Goal: Obtain resource: Obtain resource

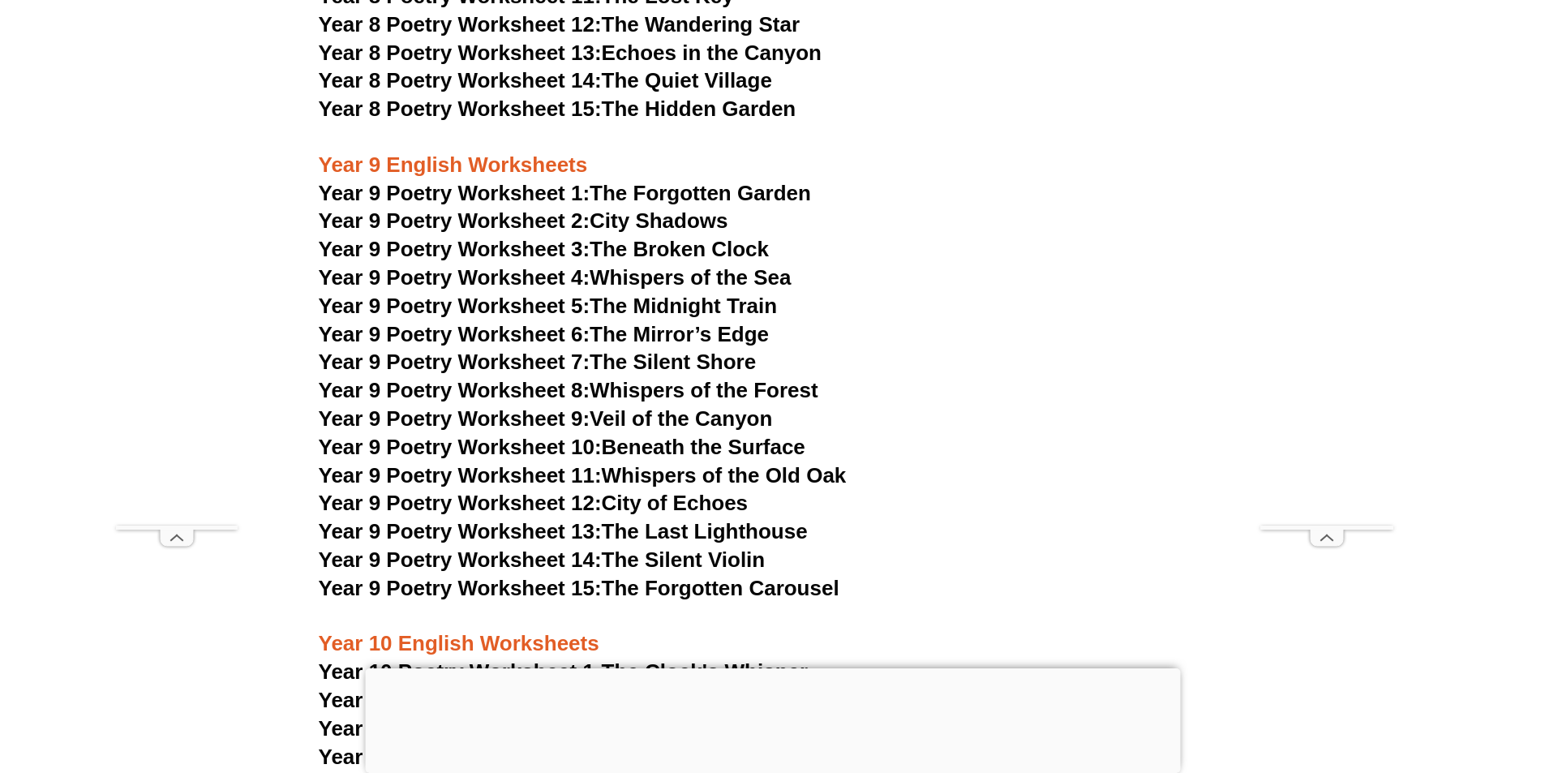
scroll to position [11132, 0]
click at [543, 180] on span "Year 9 Poetry Worksheet 1:" at bounding box center [455, 192] width 272 height 24
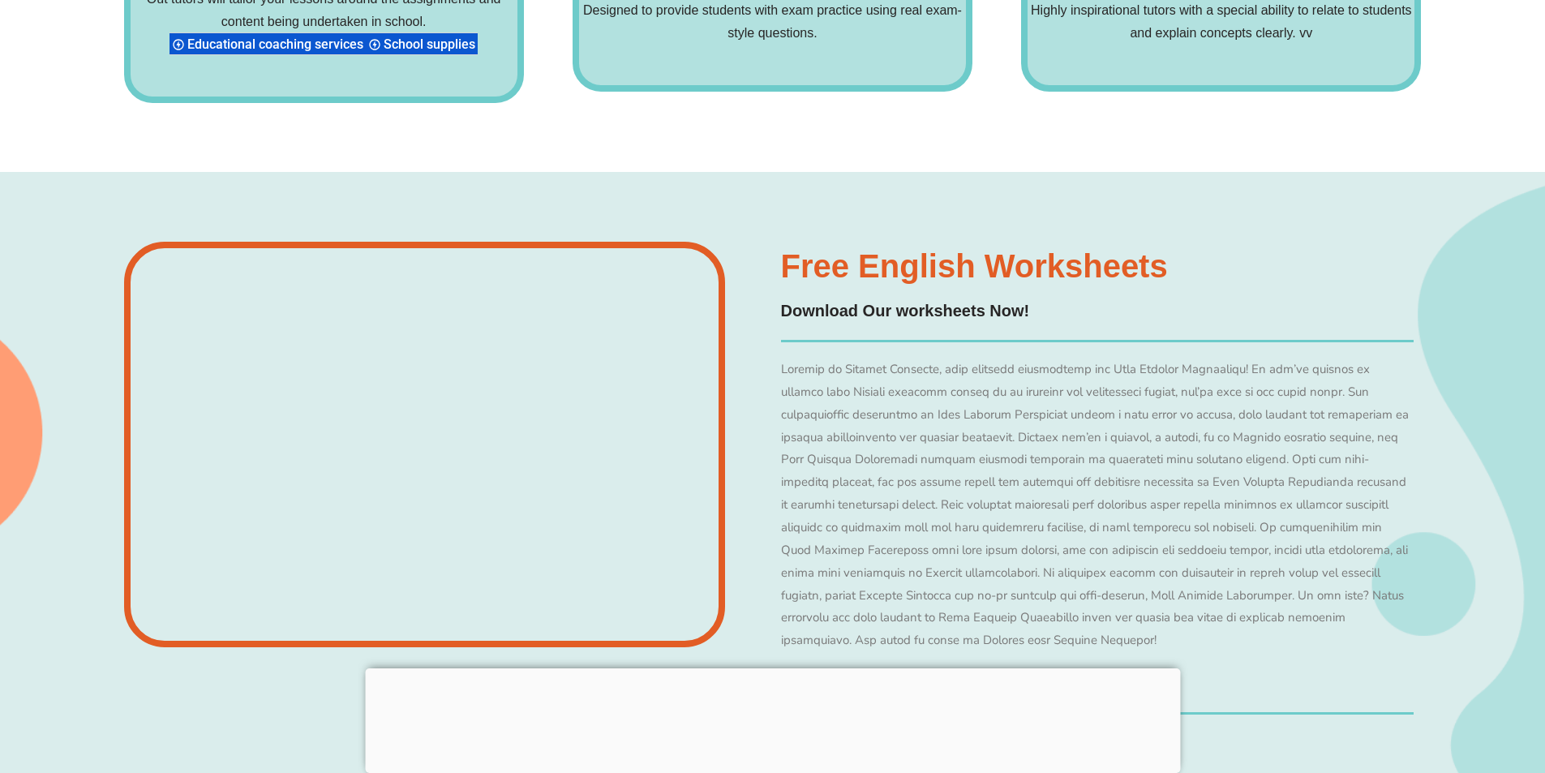
scroll to position [12835, 0]
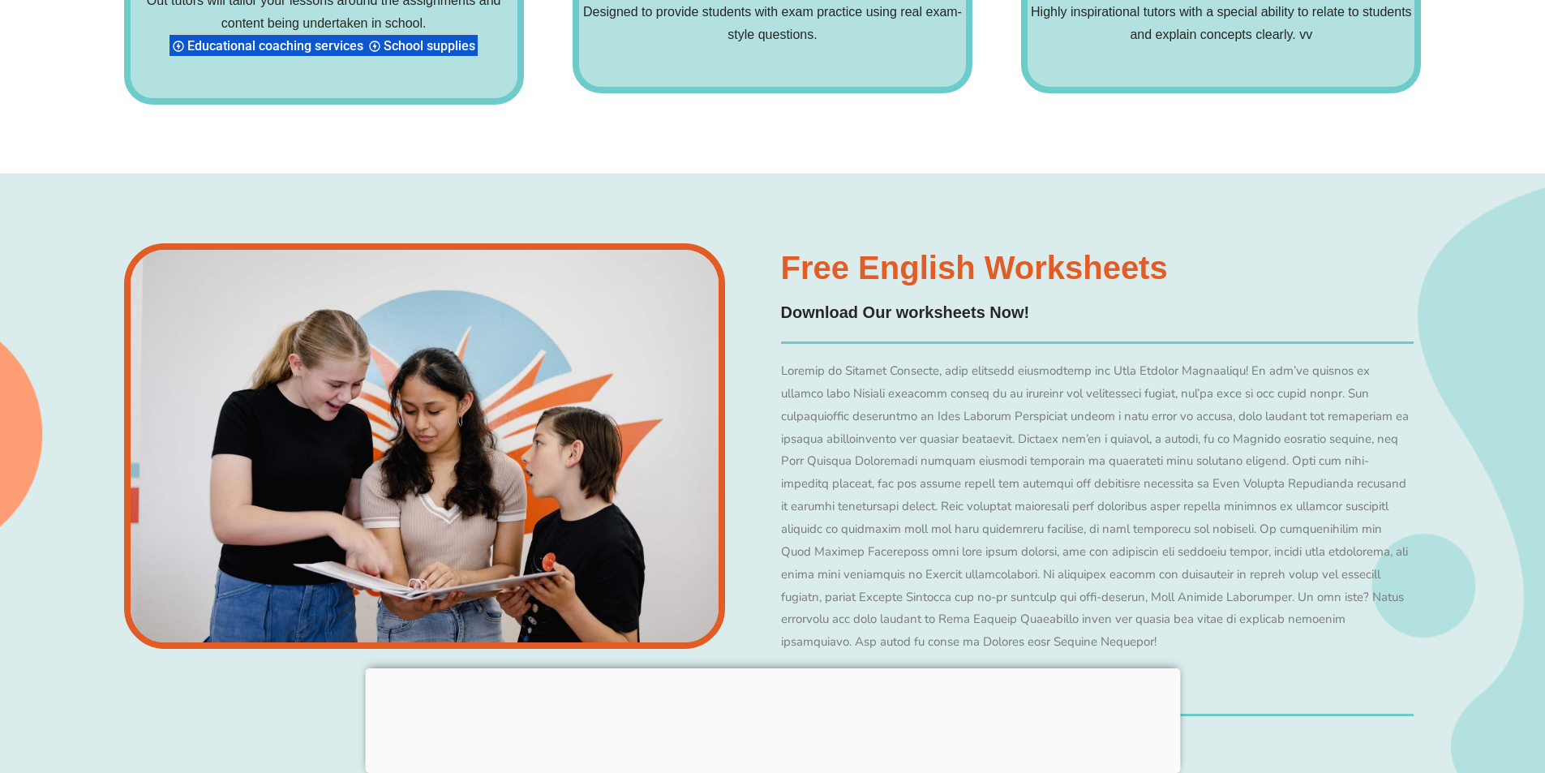
click at [841, 251] on h3 "Free English Worksheets​" at bounding box center [1097, 267] width 633 height 32
click at [857, 300] on h4 "Download Our worksheets Now!" at bounding box center [1097, 312] width 633 height 25
click at [883, 300] on h4 "Download Our worksheets Now!" at bounding box center [1097, 312] width 633 height 25
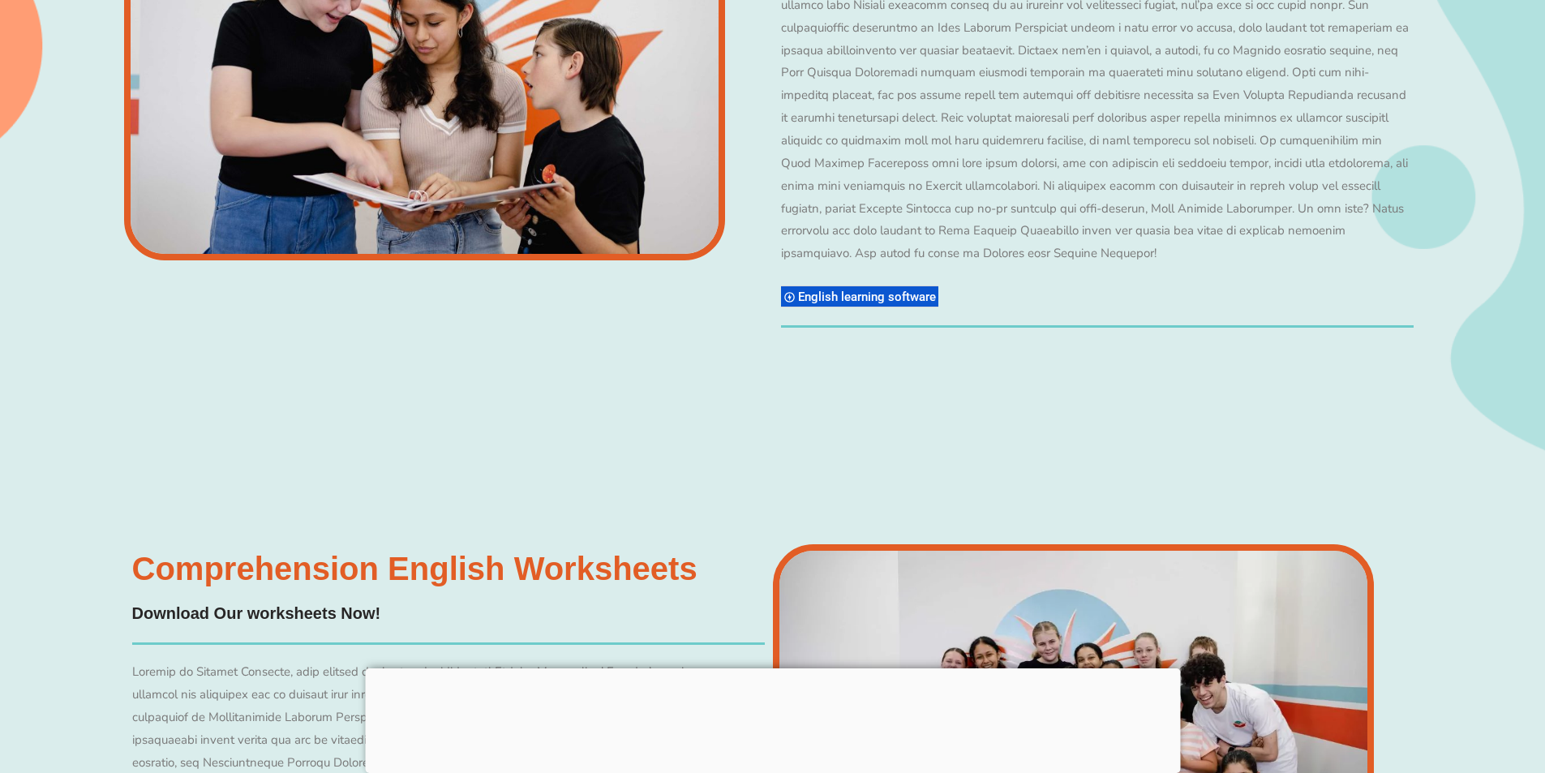
scroll to position [13241, 0]
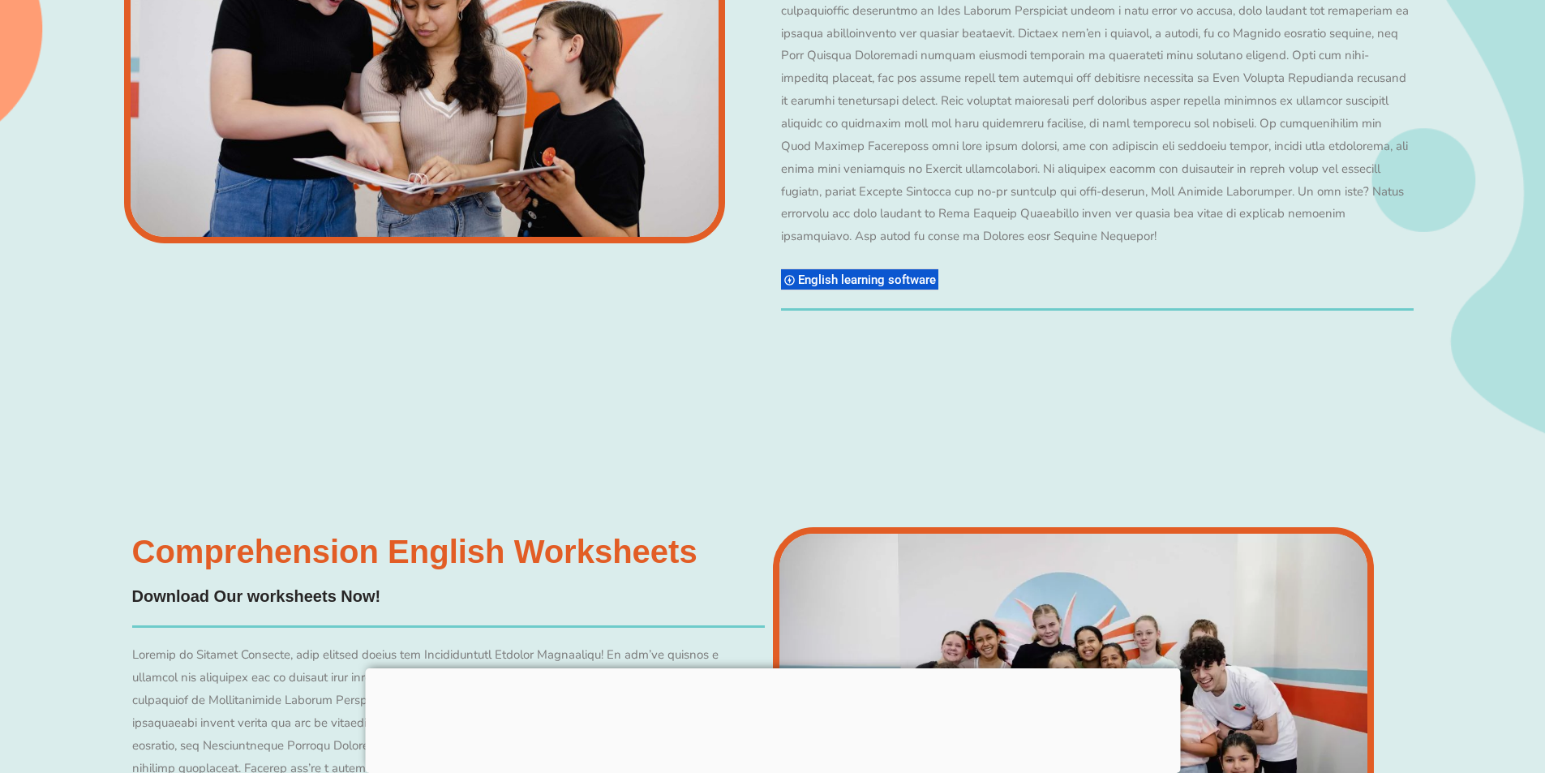
click at [862, 273] on span "English learning software" at bounding box center [869, 280] width 143 height 15
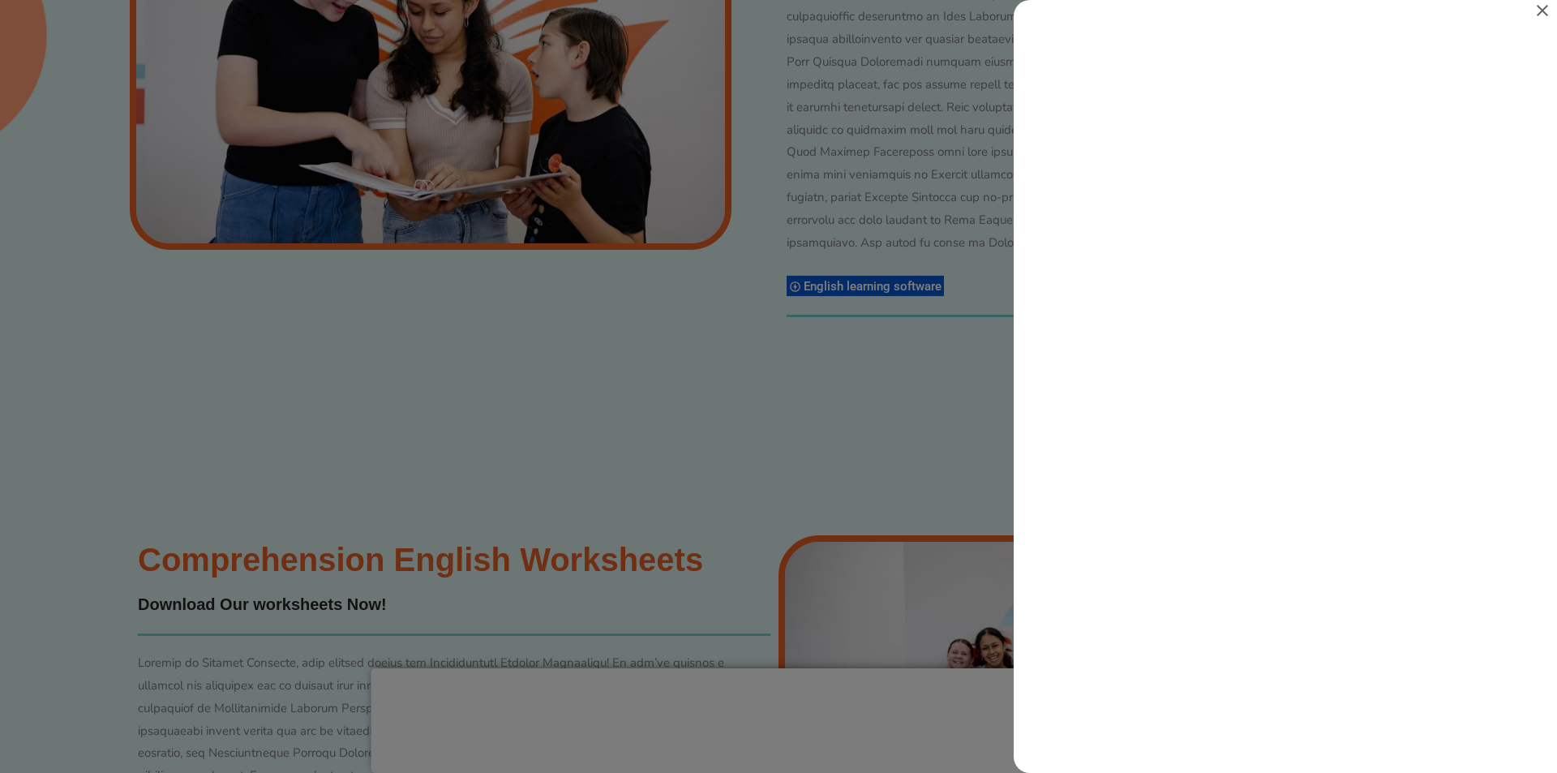
scroll to position [0, 0]
click at [1545, 9] on icon "Close" at bounding box center [1542, 10] width 11 height 11
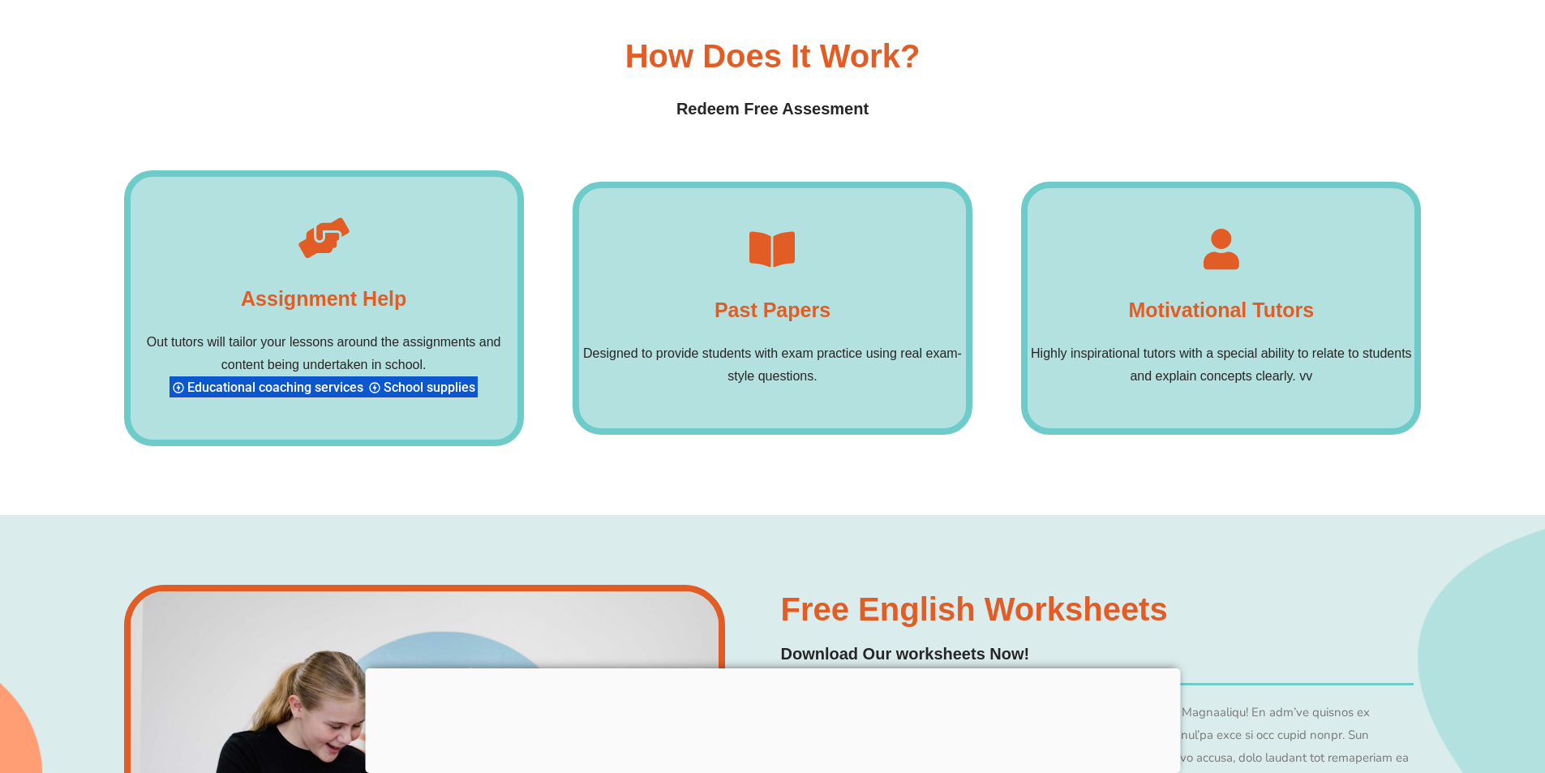
scroll to position [12511, 0]
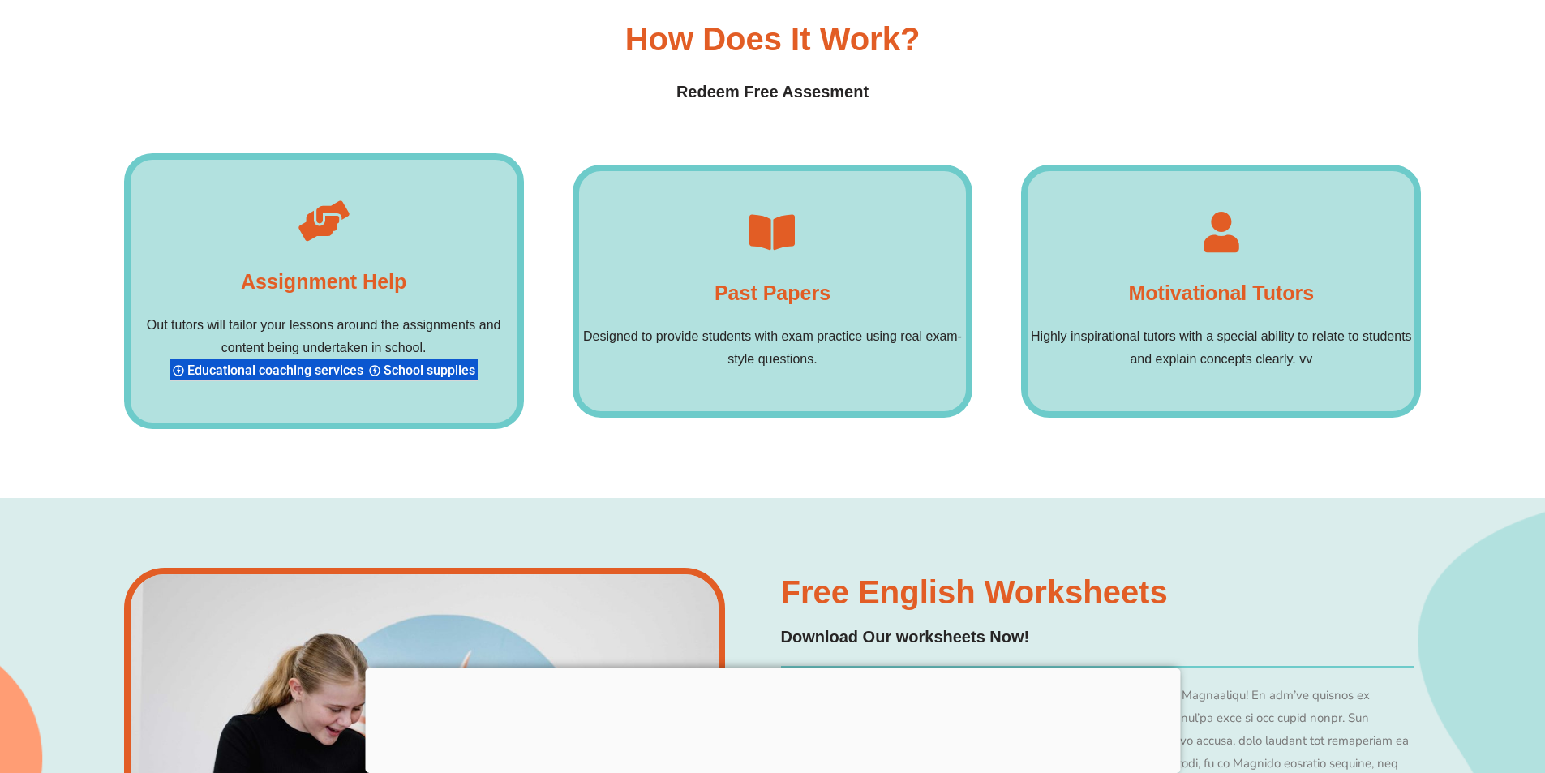
click at [760, 212] on icon at bounding box center [772, 232] width 41 height 41
click at [753, 325] on p "Designed to provide students with exam practice using real exam-style questions." at bounding box center [772, 347] width 387 height 45
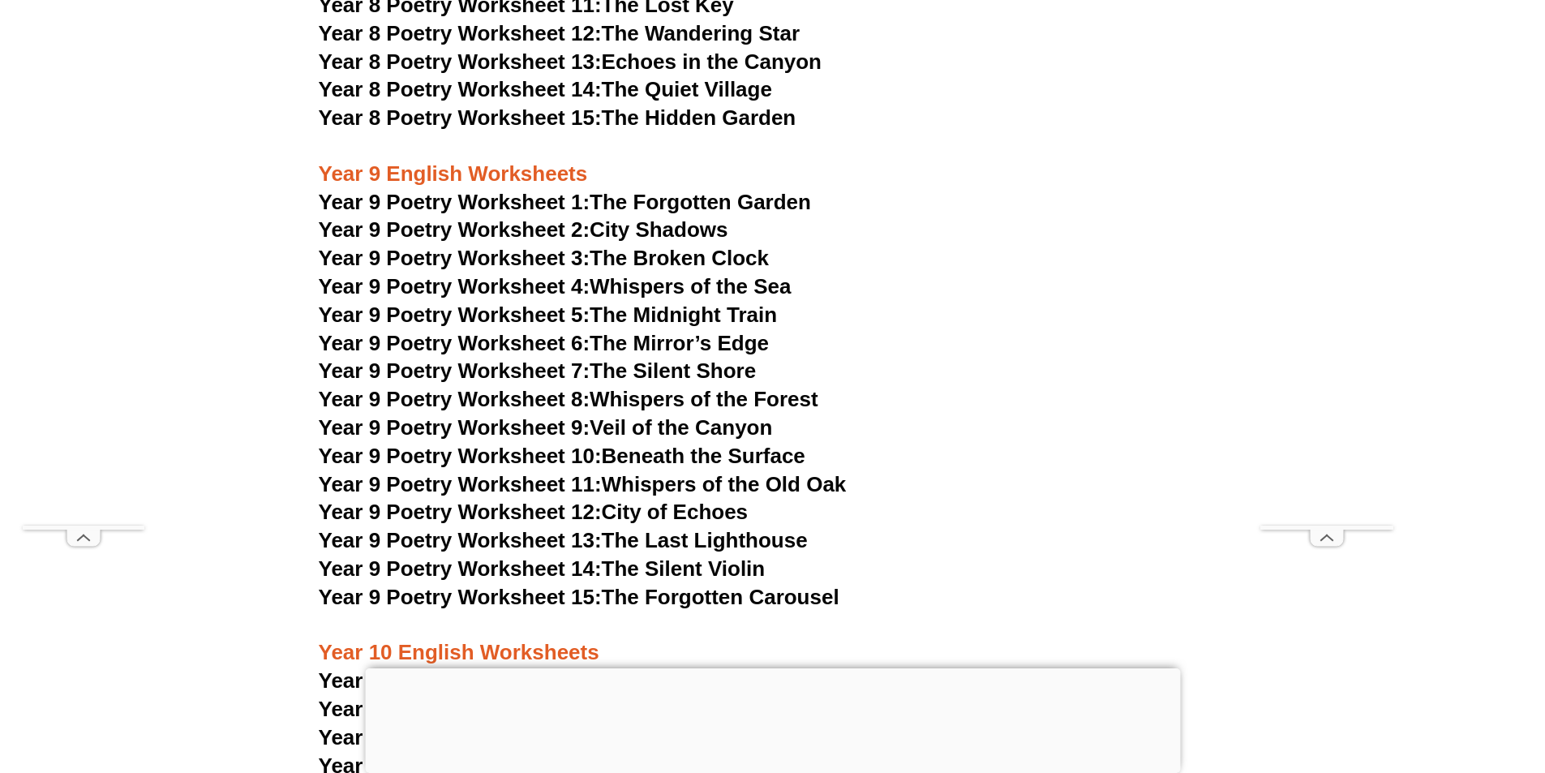
scroll to position [11132, 0]
